Goal: Check status: Check status

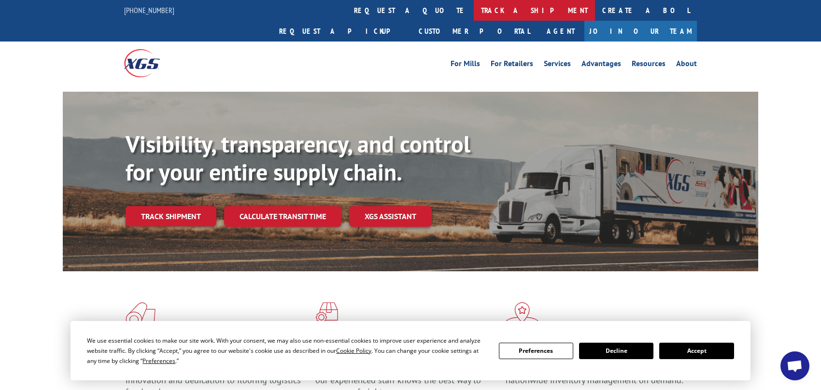
click at [474, 13] on link "track a shipment" at bounding box center [534, 10] width 121 height 21
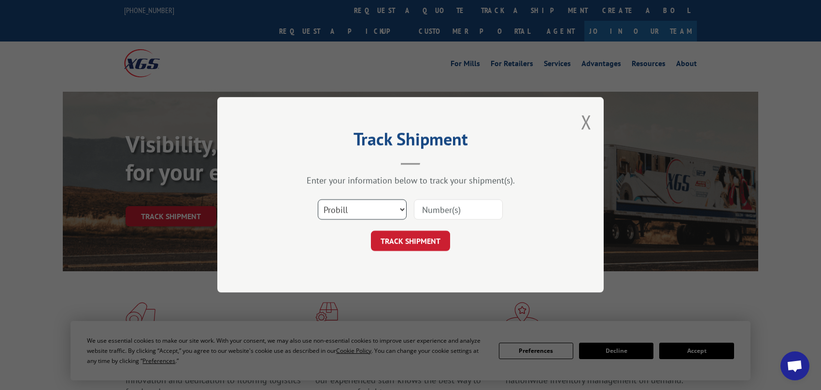
click at [395, 208] on select "Select category... Probill BOL PO" at bounding box center [362, 210] width 89 height 20
select select "bol"
click at [318, 200] on select "Select category... Probill BOL PO" at bounding box center [362, 210] width 89 height 20
click at [455, 211] on input at bounding box center [458, 210] width 89 height 20
click at [463, 217] on input at bounding box center [458, 210] width 89 height 20
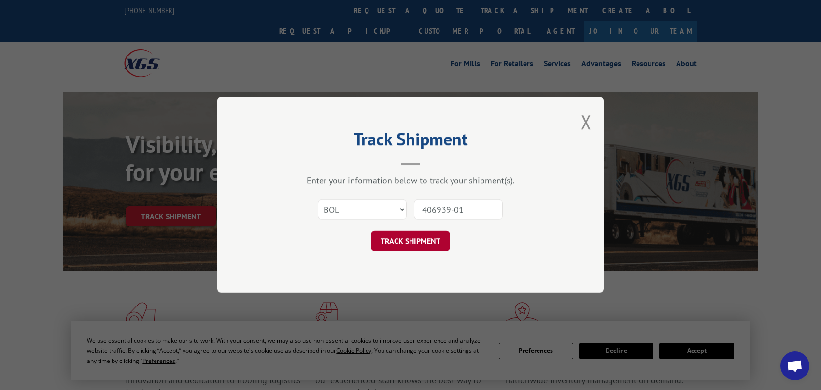
type input "406939-01"
click at [436, 248] on button "TRACK SHIPMENT" at bounding box center [410, 241] width 79 height 20
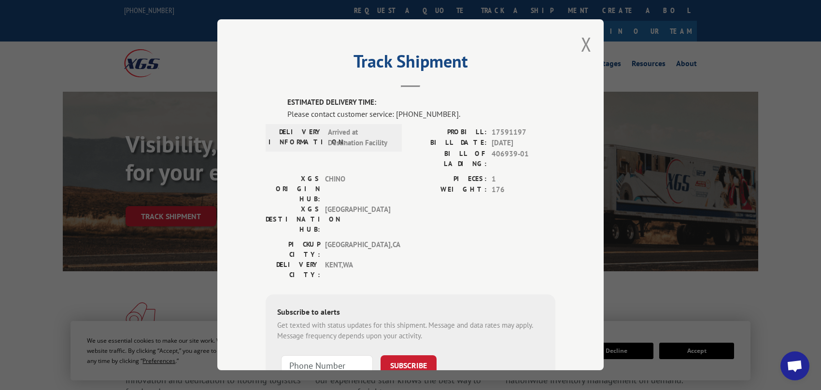
click at [551, 240] on div "[GEOGRAPHIC_DATA]: [GEOGRAPHIC_DATA] , [GEOGRAPHIC_DATA]: [GEOGRAPHIC_DATA] , […" at bounding box center [411, 262] width 290 height 45
click at [582, 39] on button "Close modal" at bounding box center [586, 44] width 11 height 26
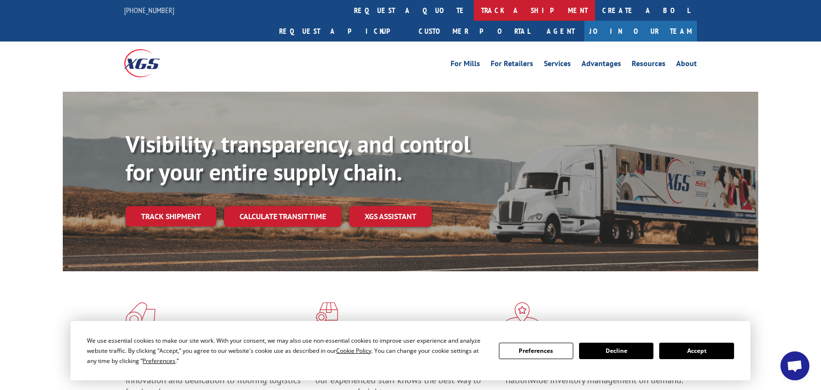
click at [474, 14] on link "track a shipment" at bounding box center [534, 10] width 121 height 21
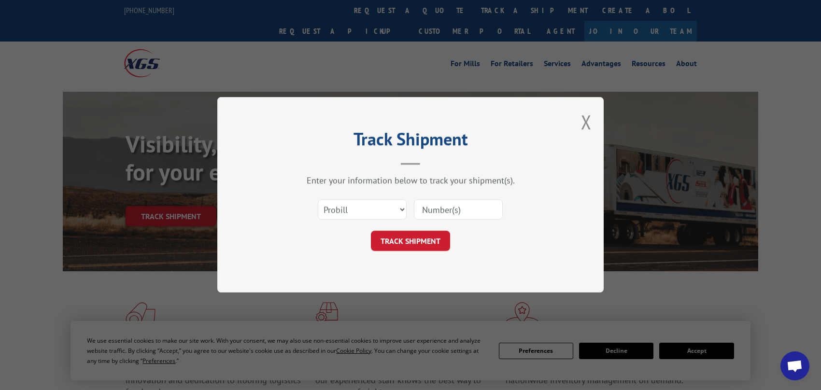
click at [450, 210] on input at bounding box center [458, 210] width 89 height 20
type input "17614617"
click at [418, 245] on button "TRACK SHIPMENT" at bounding box center [410, 241] width 79 height 20
